Goal: Information Seeking & Learning: Learn about a topic

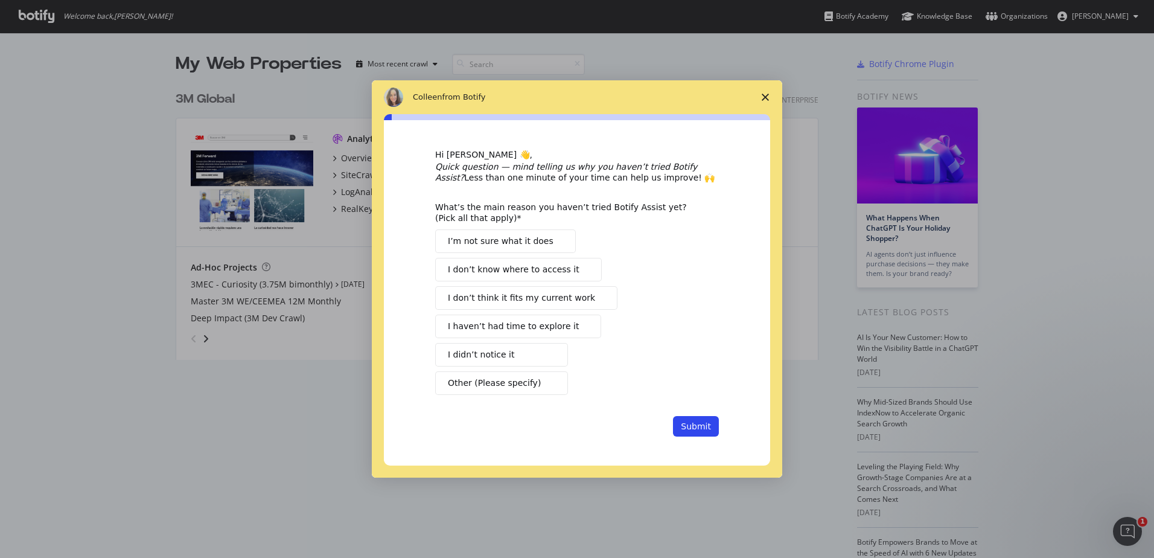
click at [544, 238] on button "I’m not sure what it does" at bounding box center [505, 241] width 141 height 24
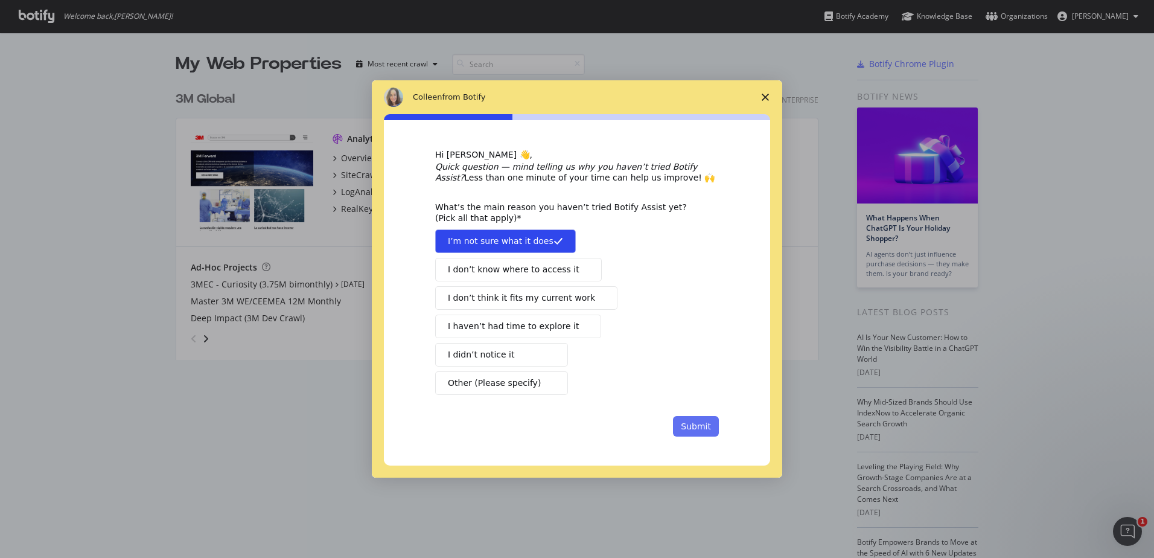
click at [701, 430] on button "Submit" at bounding box center [696, 426] width 46 height 21
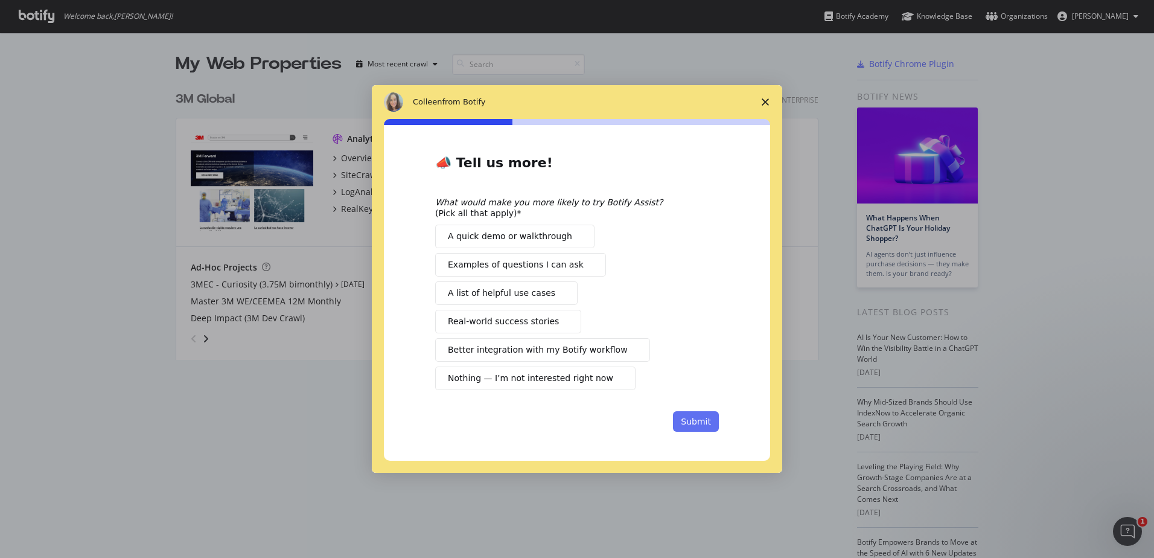
click at [686, 416] on button "Submit" at bounding box center [696, 421] width 46 height 21
click at [572, 240] on span "Intercom messenger" at bounding box center [577, 236] width 10 height 10
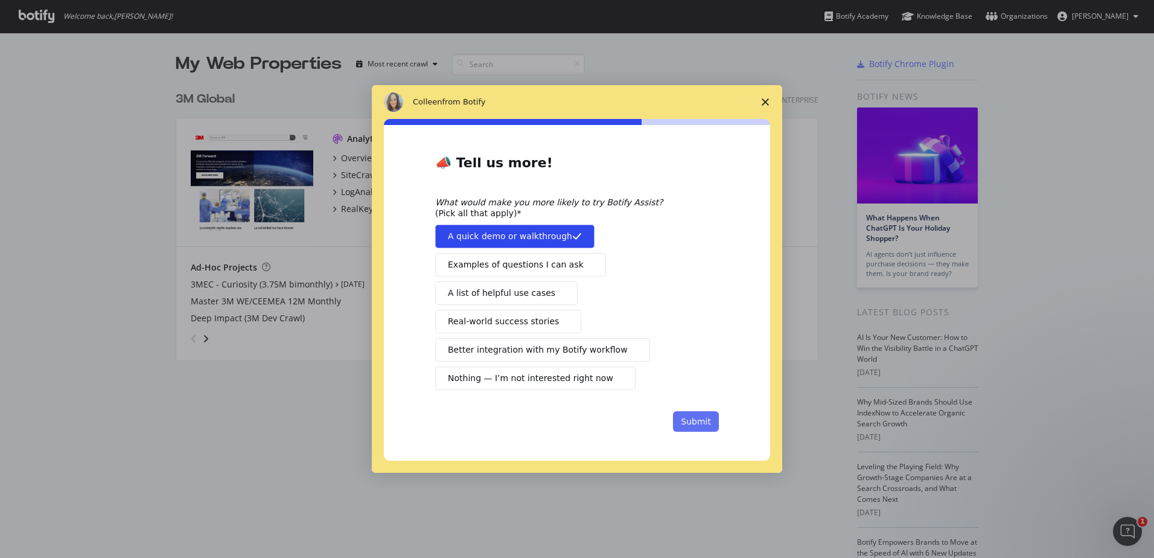
click at [702, 425] on button "Submit" at bounding box center [696, 421] width 46 height 21
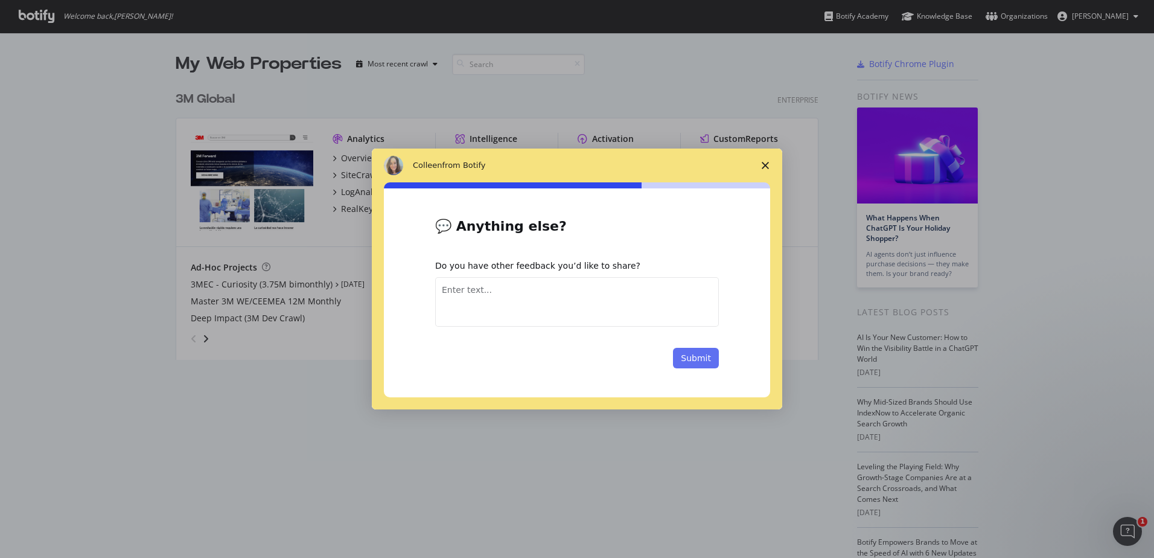
click at [697, 352] on button "Submit" at bounding box center [696, 358] width 46 height 21
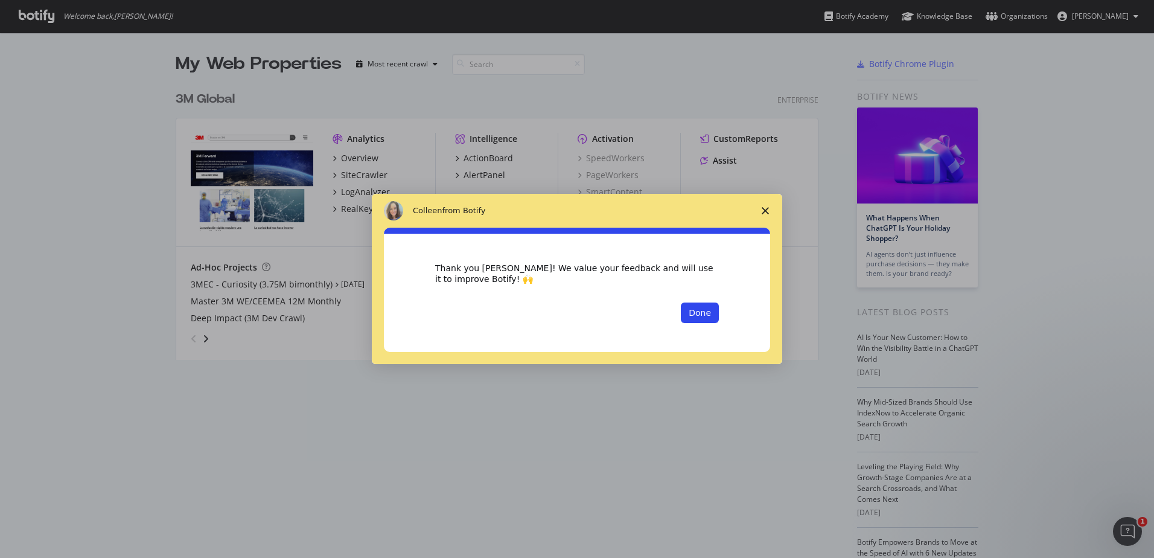
click at [692, 362] on div "Thank you [PERSON_NAME]! We value your feedback and will use it to improve Boti…" at bounding box center [577, 296] width 410 height 136
click at [694, 314] on button "Done" at bounding box center [700, 312] width 38 height 21
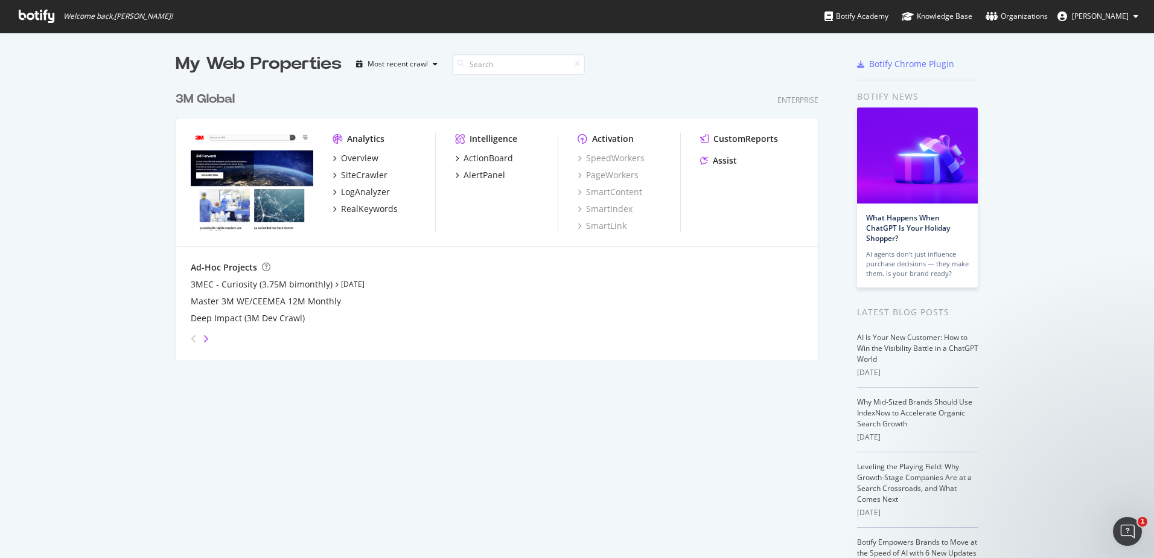
click at [203, 337] on icon "angle-right" at bounding box center [206, 339] width 6 height 10
click at [193, 340] on div "angle-left" at bounding box center [194, 338] width 16 height 19
click at [364, 175] on div "SiteCrawler" at bounding box center [364, 175] width 46 height 12
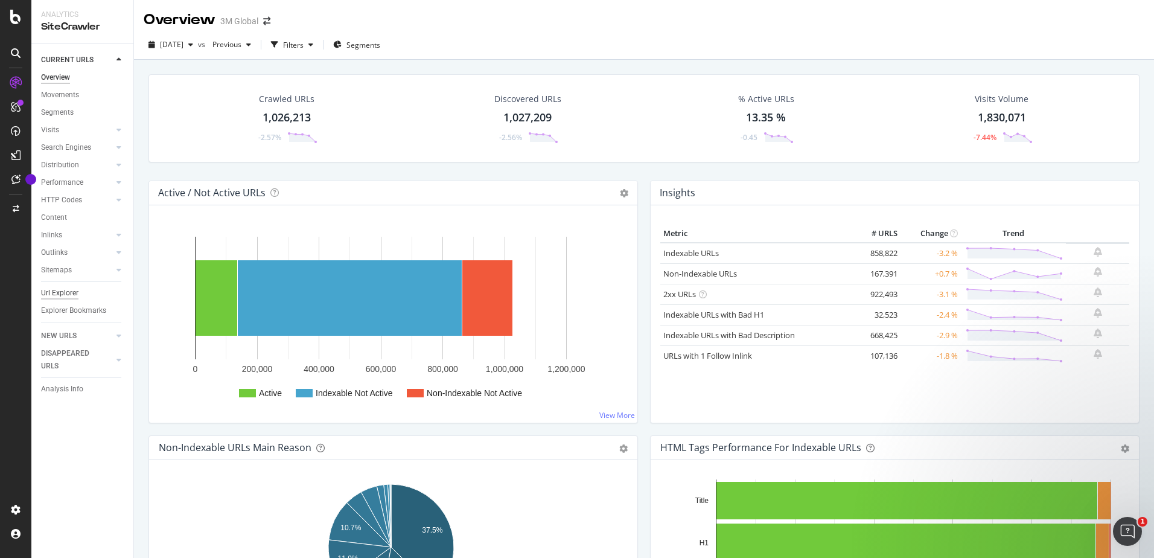
click at [75, 287] on div "Url Explorer" at bounding box center [59, 293] width 37 height 13
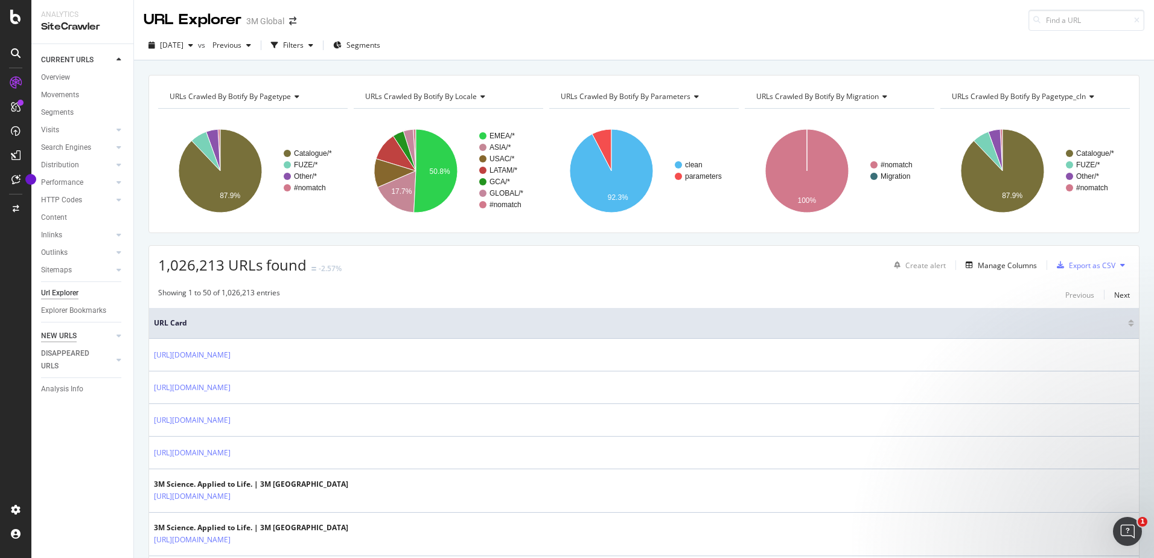
click at [71, 334] on div "NEW URLS" at bounding box center [59, 336] width 36 height 13
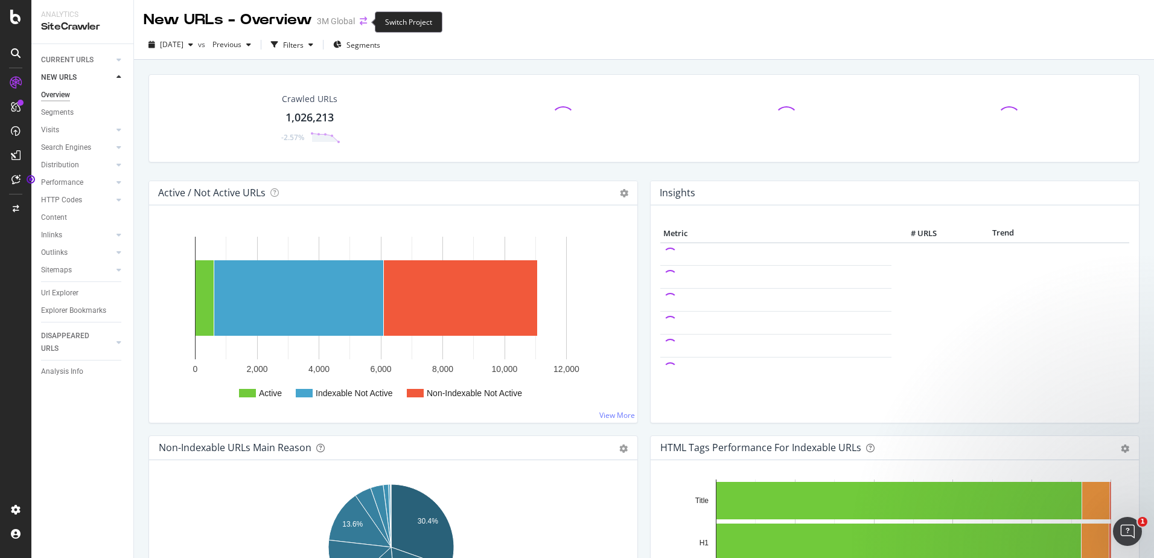
click at [360, 19] on icon "arrow-right-arrow-left" at bounding box center [363, 21] width 7 height 8
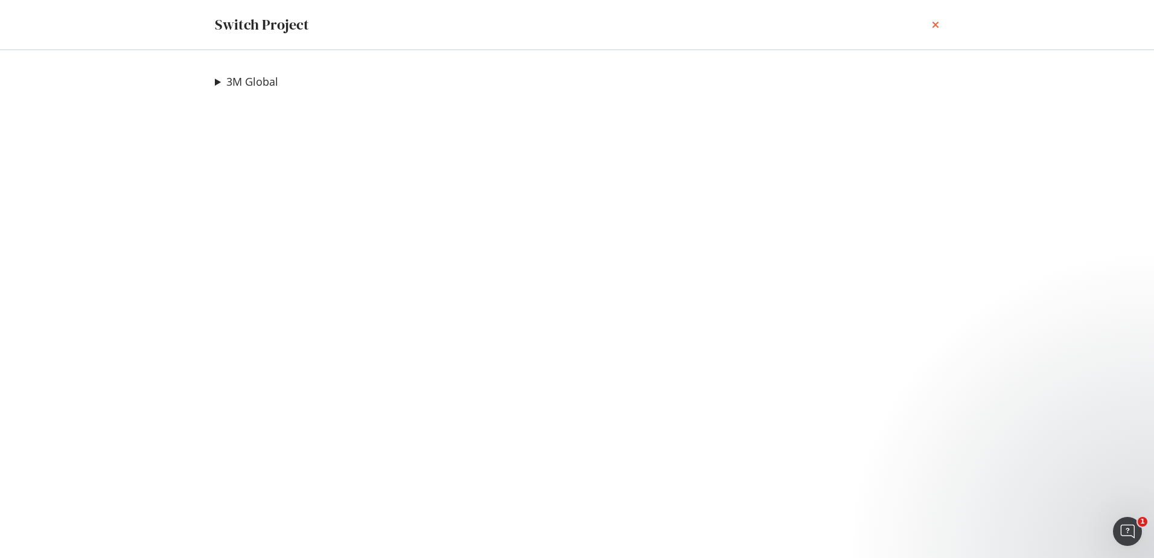
click at [937, 27] on icon "times" at bounding box center [935, 25] width 7 height 10
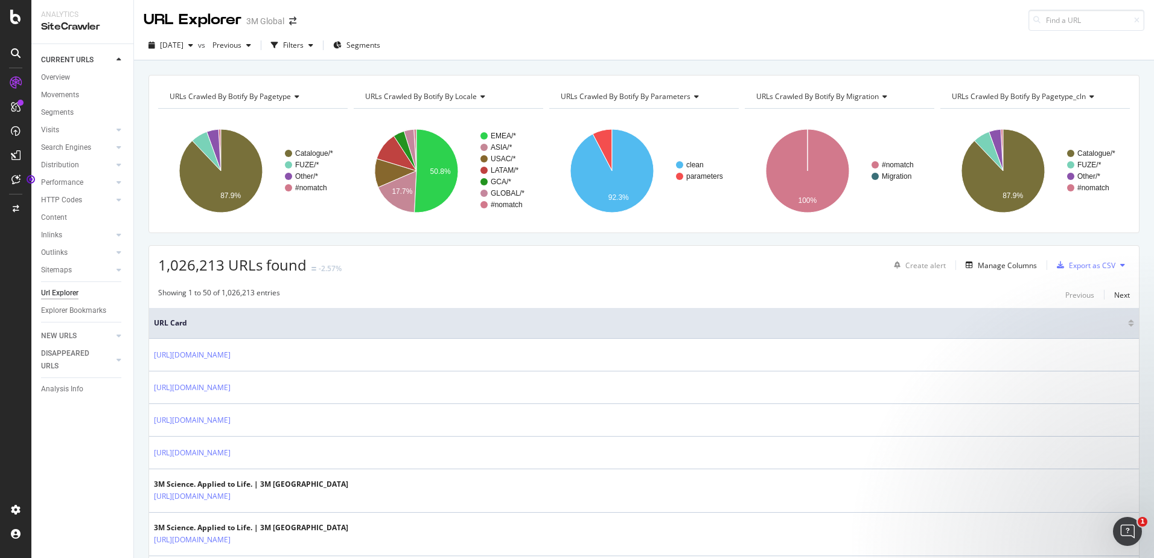
click at [303, 100] on div "URLs Crawled By Botify By pagetype" at bounding box center [252, 96] width 170 height 19
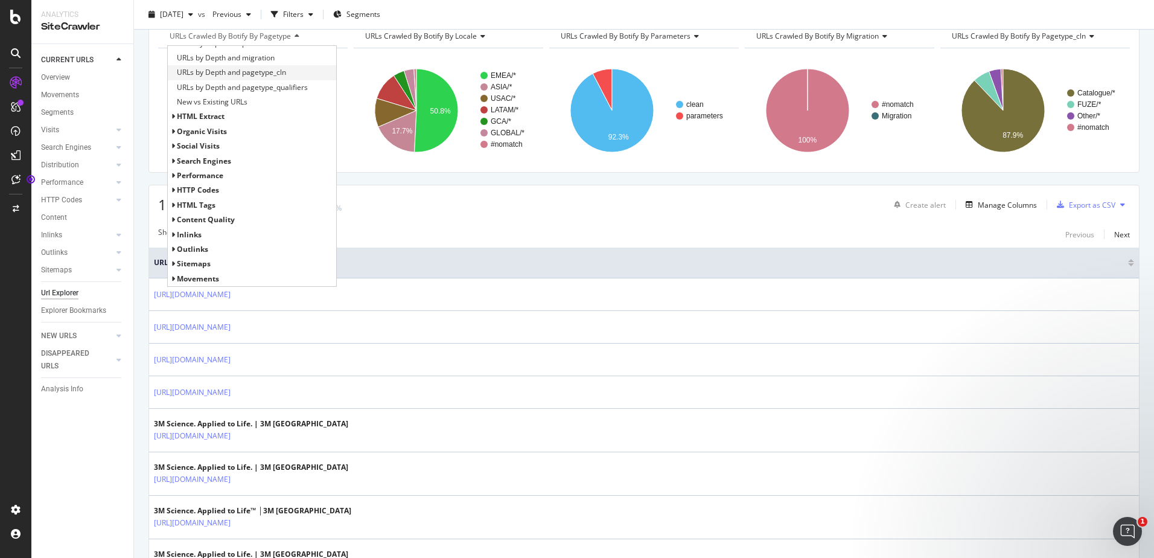
scroll to position [121, 0]
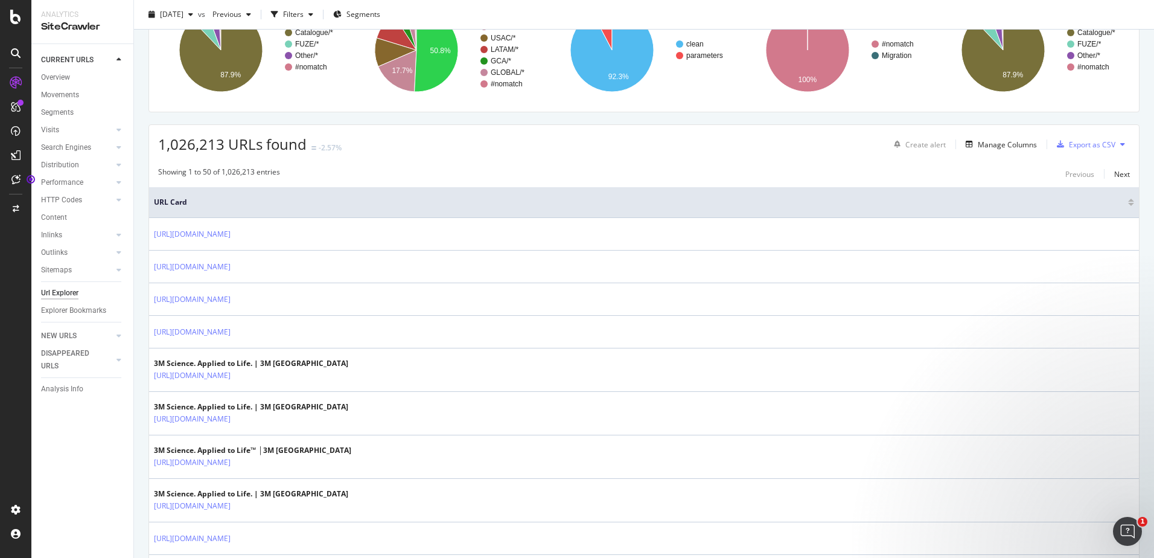
click at [68, 491] on div "CURRENT URLS Overview Movements Segments Visits Analysis Orphan URLs Search Eng…" at bounding box center [82, 301] width 102 height 514
